Goal: Task Accomplishment & Management: Use online tool/utility

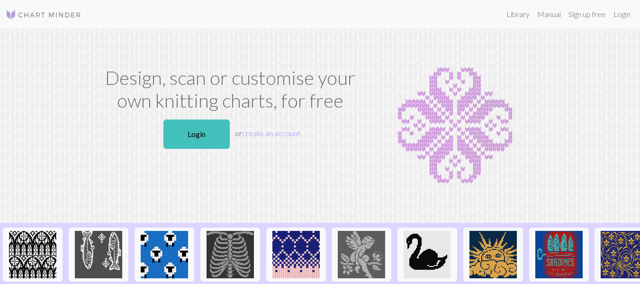
click at [199, 134] on link "Login" at bounding box center [196, 133] width 66 height 29
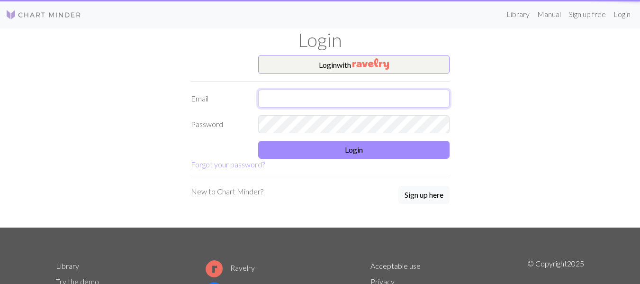
type input "[PERSON_NAME][EMAIL_ADDRESS][DOMAIN_NAME]"
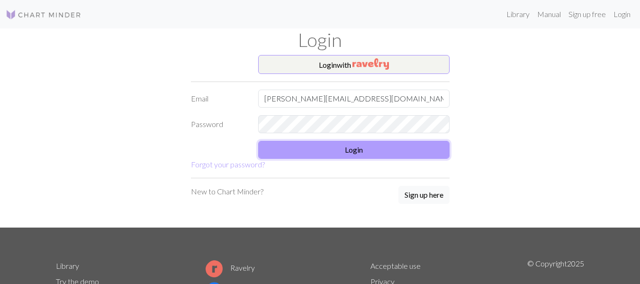
click at [338, 152] on button "Login" at bounding box center [353, 150] width 191 height 18
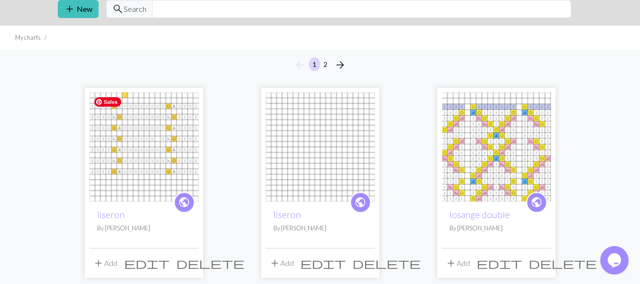
scroll to position [95, 0]
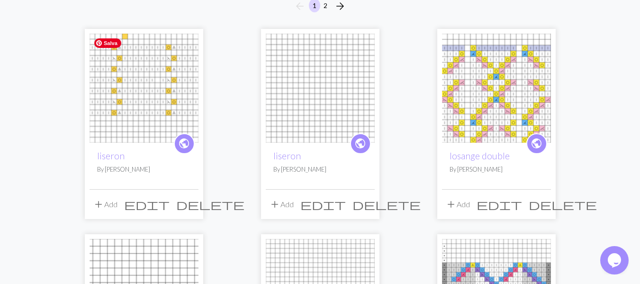
click at [139, 115] on img at bounding box center [143, 88] width 109 height 109
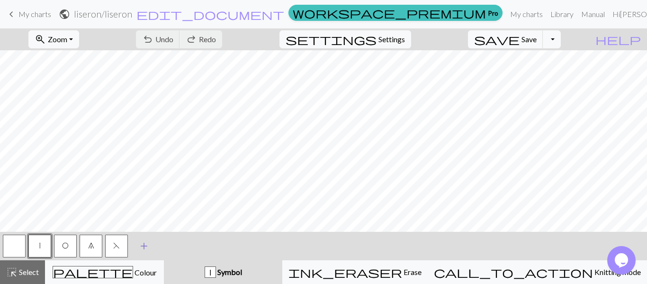
click at [142, 248] on span "add" at bounding box center [143, 245] width 11 height 13
click at [142, 248] on button "button" at bounding box center [142, 245] width 23 height 23
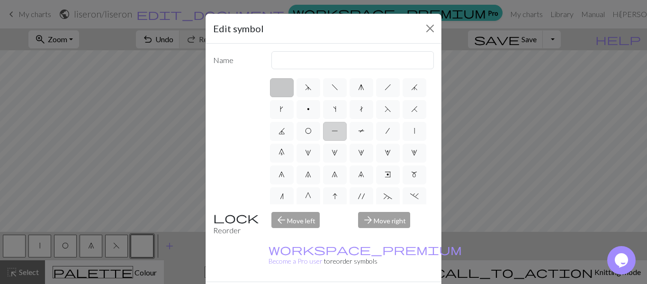
click at [338, 131] on span "P" at bounding box center [334, 131] width 7 height 8
click at [338, 131] on input "P" at bounding box center [334, 128] width 6 height 6
radio input "true"
drag, startPoint x: 288, startPoint y: 58, endPoint x: 265, endPoint y: 60, distance: 23.8
click at [266, 60] on div "purl" at bounding box center [353, 60] width 174 height 18
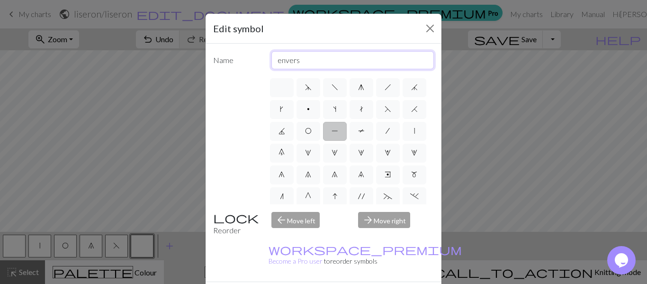
type input "envers"
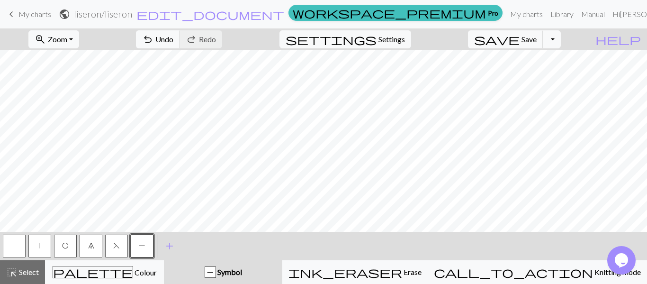
click at [94, 253] on button "7" at bounding box center [91, 245] width 23 height 23
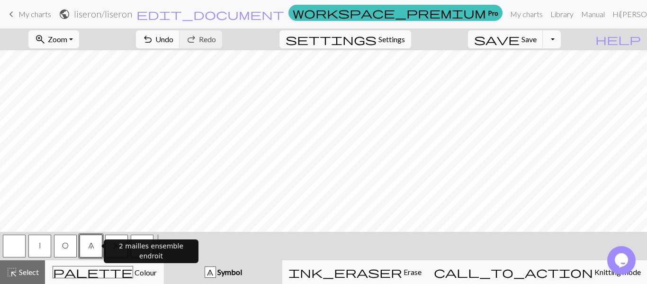
click at [94, 253] on button "7" at bounding box center [91, 245] width 23 height 23
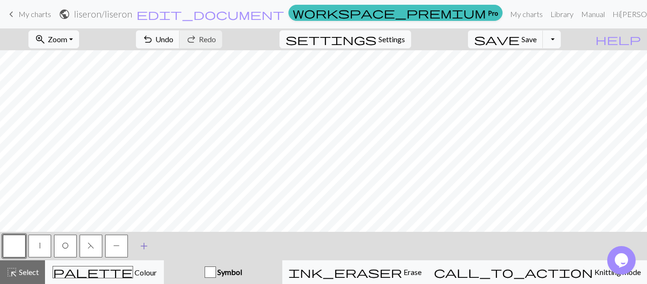
click at [146, 249] on span "add" at bounding box center [143, 245] width 11 height 13
click at [146, 249] on button "button" at bounding box center [142, 245] width 23 height 23
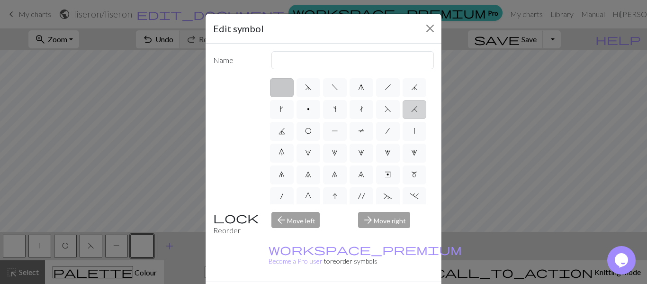
click at [411, 113] on span "H" at bounding box center [414, 109] width 7 height 8
click at [411, 109] on input "H" at bounding box center [414, 106] width 6 height 6
radio input "true"
drag, startPoint x: 294, startPoint y: 62, endPoint x: 258, endPoint y: 62, distance: 36.0
click at [258, 62] on div "Name k2tog" at bounding box center [323, 60] width 232 height 18
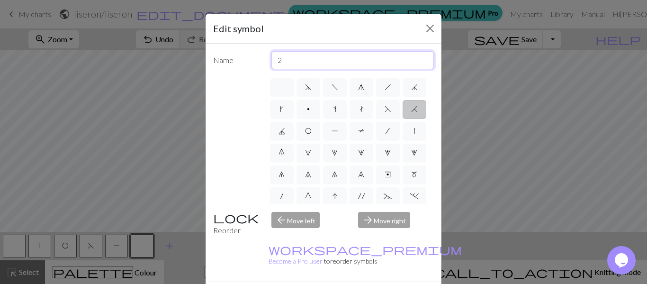
type input "2 ensemble endroit"
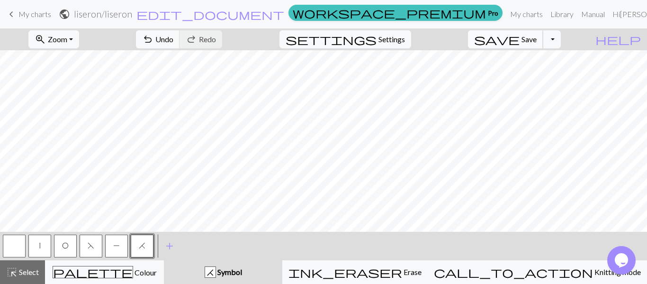
click at [536, 39] on span "Save" at bounding box center [528, 39] width 15 height 9
